Goal: Information Seeking & Learning: Learn about a topic

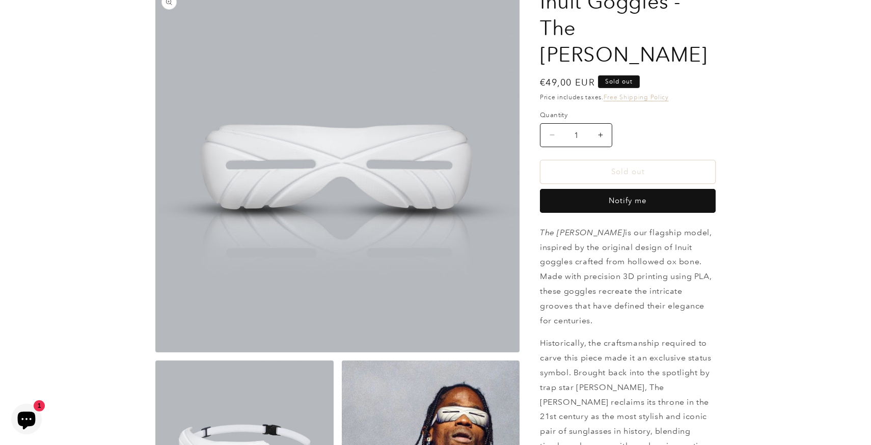
scroll to position [103, 0]
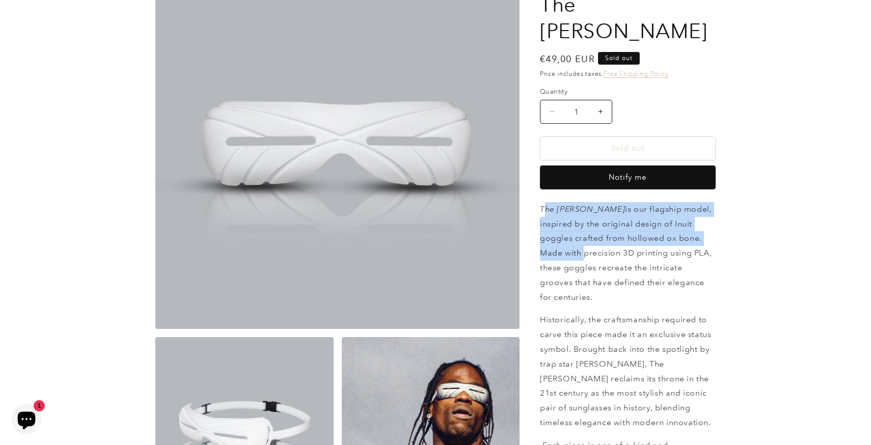
drag, startPoint x: 544, startPoint y: 183, endPoint x: 687, endPoint y: 211, distance: 146.3
click at [687, 211] on p "The [PERSON_NAME] is our flagship model, inspired by the original design of Inu…" at bounding box center [628, 253] width 176 height 103
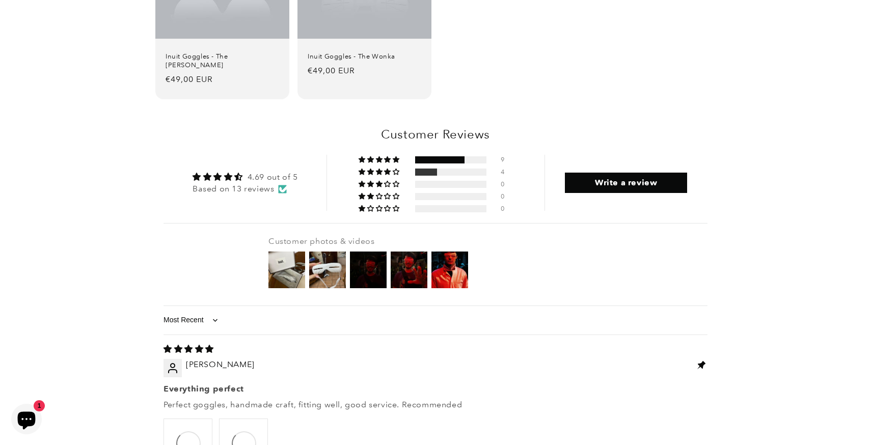
scroll to position [1358, 0]
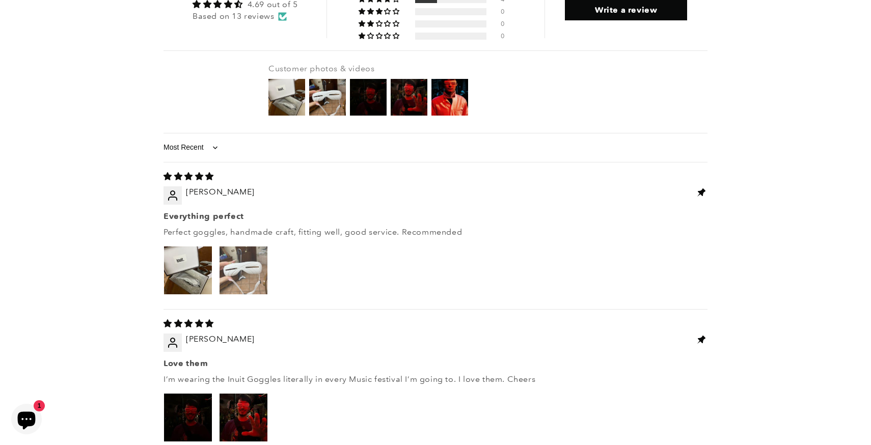
click at [245, 247] on img "Link to user picture 2" at bounding box center [244, 271] width 48 height 48
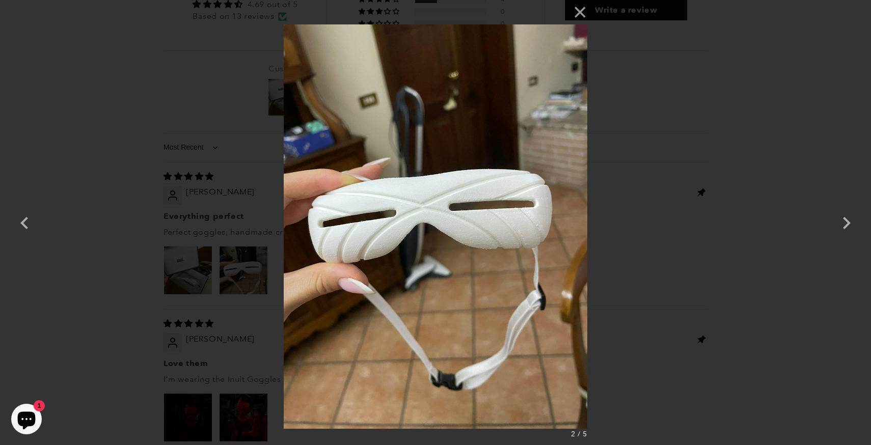
click at [614, 125] on div "× 2 / 5 Loading..." at bounding box center [435, 222] width 871 height 445
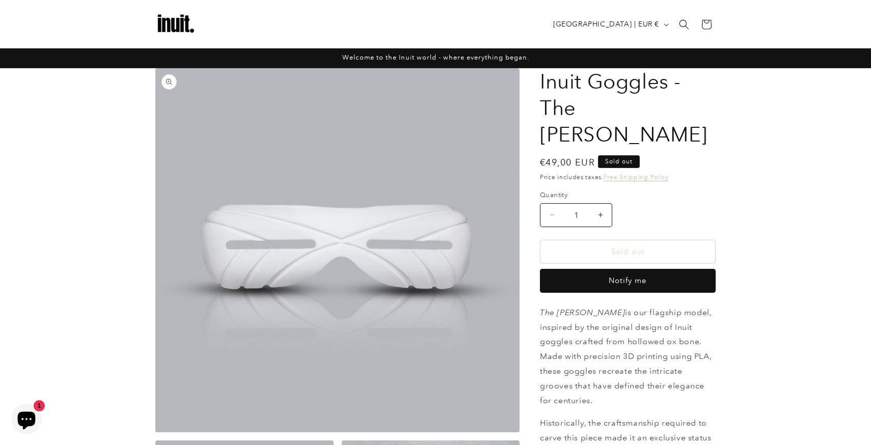
click at [155, 433] on button "Open media 1 in modal" at bounding box center [155, 433] width 0 height 0
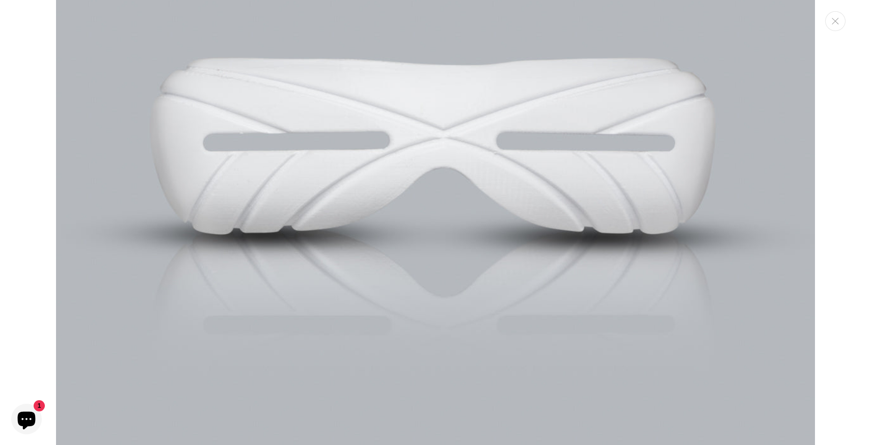
scroll to position [399, 0]
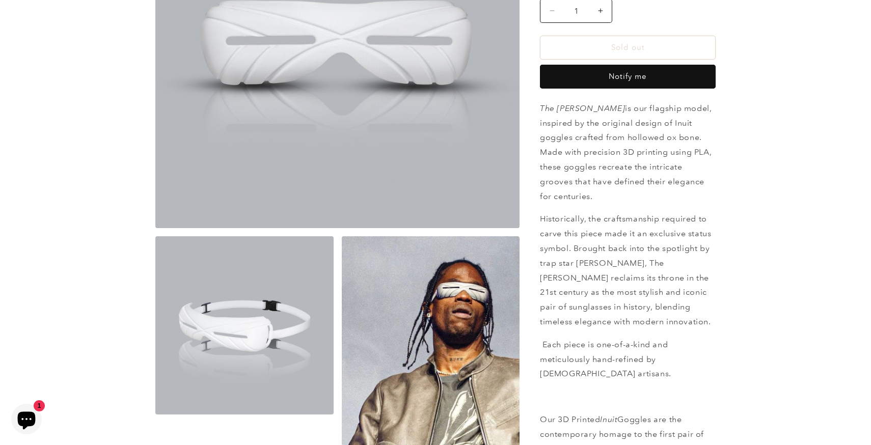
scroll to position [0, 0]
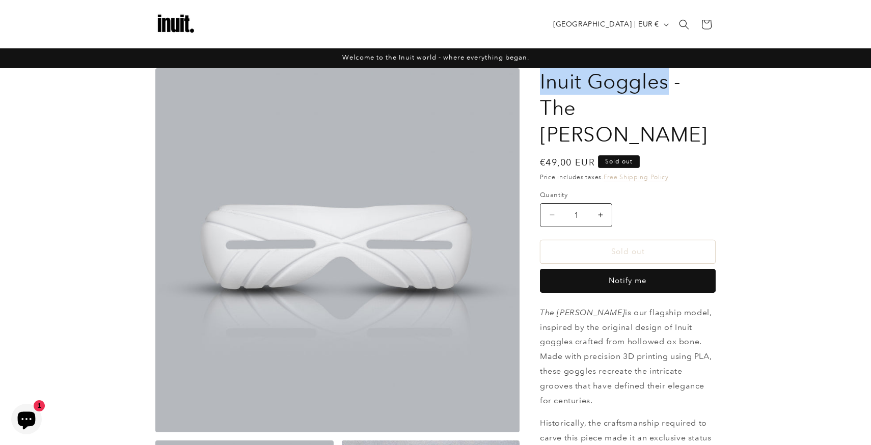
drag, startPoint x: 541, startPoint y: 79, endPoint x: 670, endPoint y: 79, distance: 128.4
click at [670, 79] on h1 "Inuit Goggles - The [PERSON_NAME]" at bounding box center [628, 107] width 176 height 79
copy h1 "Inuit Goggles"
